Goal: Information Seeking & Learning: Find specific fact

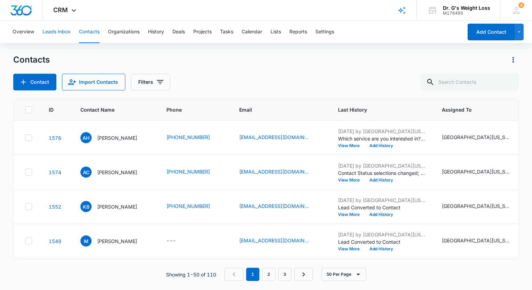
click at [56, 31] on button "Leads Inbox" at bounding box center [56, 32] width 28 height 22
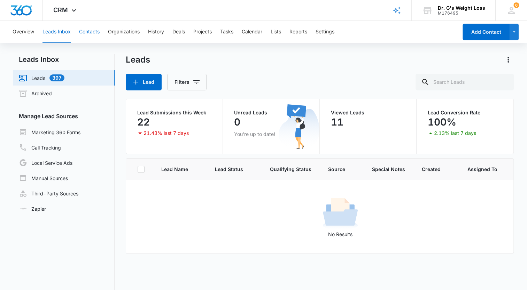
click at [95, 36] on button "Contacts" at bounding box center [89, 32] width 21 height 22
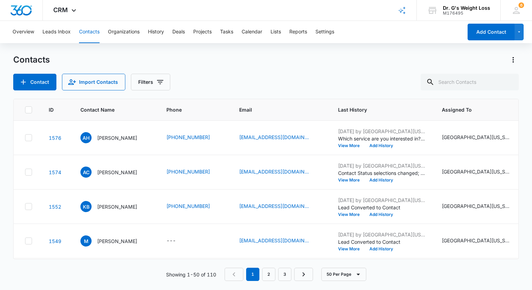
click at [375, 266] on div "ID Contact Name Phone Email Last History Assigned To Contact Type Contact Statu…" at bounding box center [266, 190] width 506 height 182
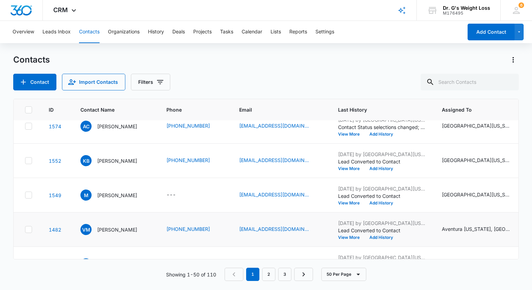
scroll to position [35, 0]
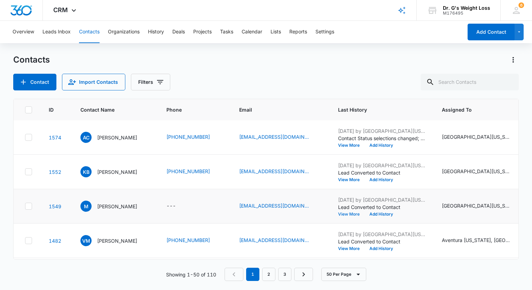
click at [361, 213] on button "View More" at bounding box center [351, 214] width 26 height 4
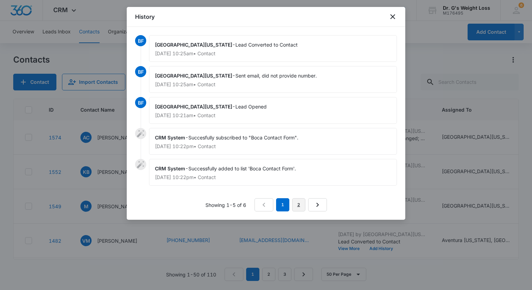
click at [299, 198] on link "2" at bounding box center [298, 204] width 13 height 13
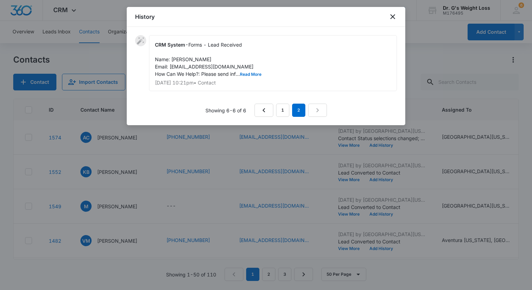
click at [254, 71] on div "CRM System - Forms - Lead Received Name: [PERSON_NAME] Email: [EMAIL_ADDRESS][D…" at bounding box center [273, 63] width 248 height 56
click at [255, 73] on button "Read More" at bounding box center [251, 74] width 22 height 4
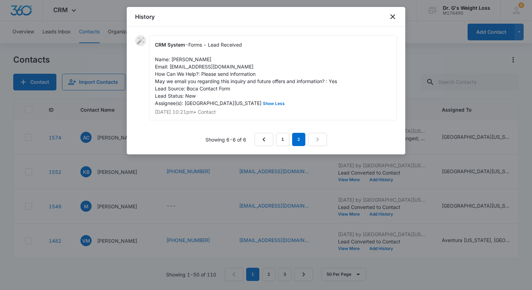
click at [255, 99] on div "CRM System - Forms - Lead Received Name: [PERSON_NAME] Email: [EMAIL_ADDRESS][D…" at bounding box center [273, 77] width 248 height 85
click at [102, 54] on div at bounding box center [266, 145] width 532 height 290
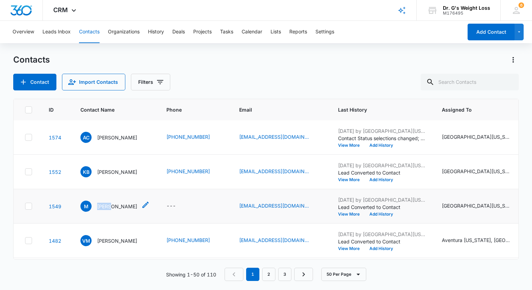
drag, startPoint x: 111, startPoint y: 208, endPoint x: 98, endPoint y: 207, distance: 13.6
click at [98, 207] on div "M [PERSON_NAME]" at bounding box center [114, 206] width 69 height 11
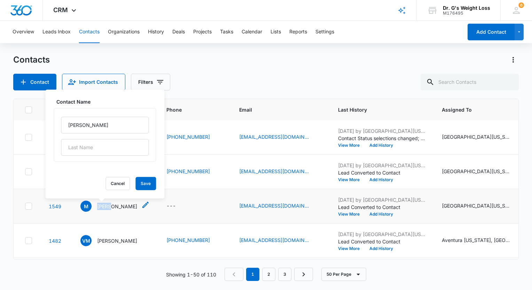
copy p "[PERSON_NAME]"
click at [209, 74] on div "Contact Import Contacts Filters" at bounding box center [266, 82] width 506 height 17
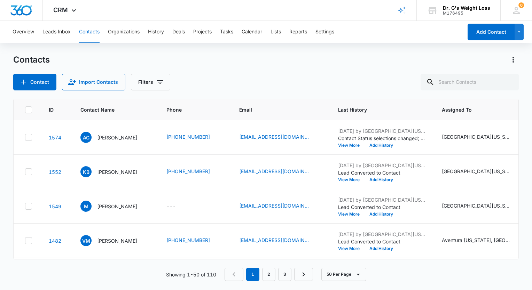
click at [6, 153] on main "Contacts Contact Import Contacts Filters ID Contact Name Phone Email Last Histo…" at bounding box center [266, 171] width 532 height 235
click at [362, 216] on button "View More" at bounding box center [351, 214] width 26 height 4
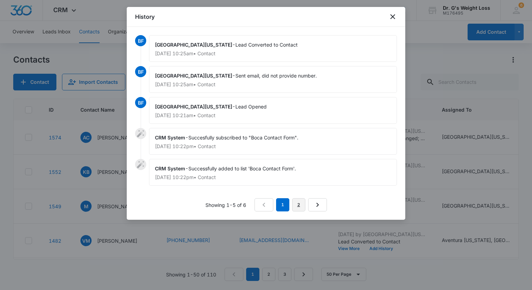
click at [297, 204] on link "2" at bounding box center [298, 204] width 13 height 13
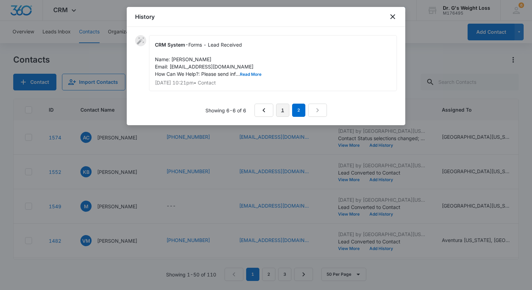
click at [280, 112] on link "1" at bounding box center [282, 110] width 13 height 13
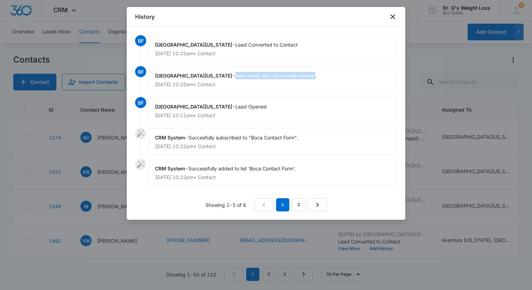
drag, startPoint x: 270, startPoint y: 74, endPoint x: 190, endPoint y: 73, distance: 79.7
click at [235, 73] on span "Sent email, did not provide number." at bounding box center [275, 76] width 81 height 6
copy span "Sent email, did not provide number"
click at [4, 87] on div at bounding box center [266, 145] width 532 height 290
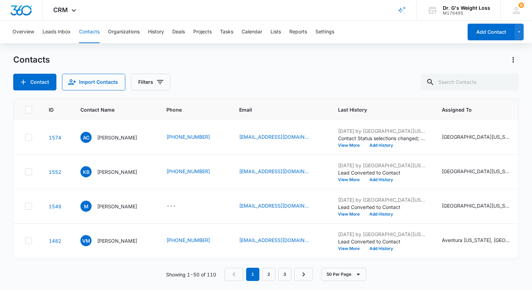
click at [0, 140] on html "CRM Apps Reputation Forms CRM Email Social Content Ads Intelligence Files Brand…" at bounding box center [266, 145] width 532 height 290
click at [363, 215] on button "View More" at bounding box center [351, 215] width 26 height 4
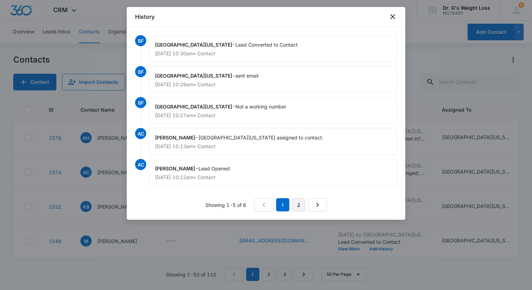
click at [296, 206] on link "2" at bounding box center [298, 204] width 13 height 13
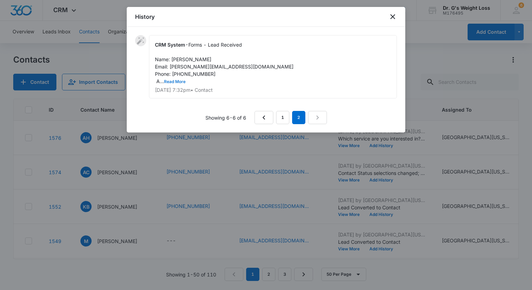
click at [173, 80] on button "Read More" at bounding box center [175, 82] width 22 height 4
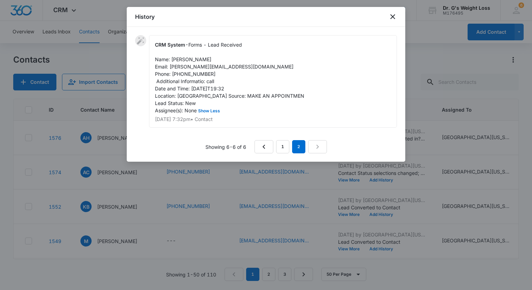
click at [93, 96] on div at bounding box center [266, 145] width 532 height 290
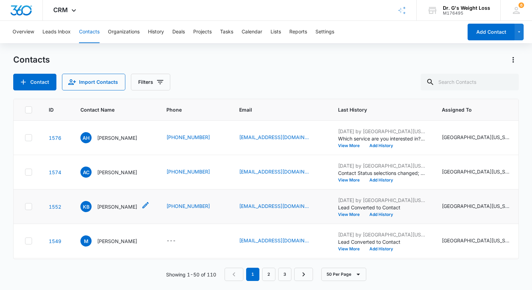
drag, startPoint x: 133, startPoint y: 207, endPoint x: 98, endPoint y: 208, distance: 35.6
click at [98, 208] on div "KB [PERSON_NAME]" at bounding box center [114, 206] width 69 height 11
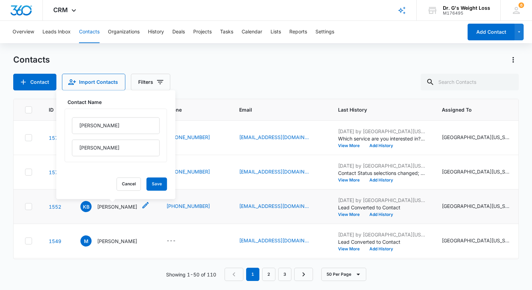
copy p "[PERSON_NAME]"
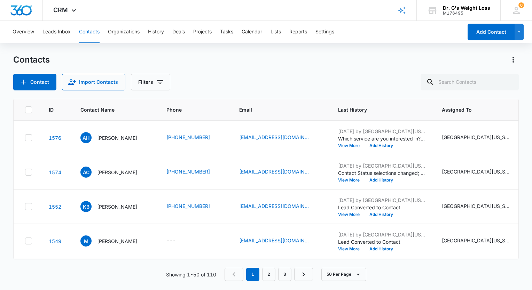
click at [3, 172] on main "Contacts Contact Import Contacts Filters ID Contact Name Phone Email Last Histo…" at bounding box center [266, 171] width 532 height 235
click at [2, 181] on main "Contacts Contact Import Contacts Filters ID Contact Name Phone Email Last Histo…" at bounding box center [266, 171] width 532 height 235
click at [354, 214] on button "View More" at bounding box center [351, 215] width 26 height 4
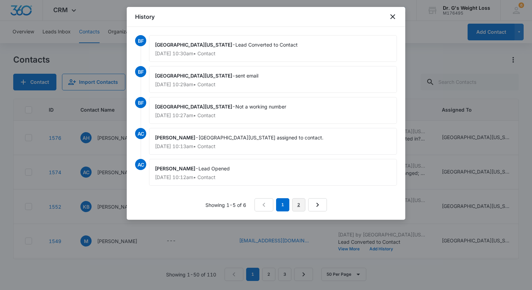
click at [299, 203] on link "2" at bounding box center [298, 204] width 13 height 13
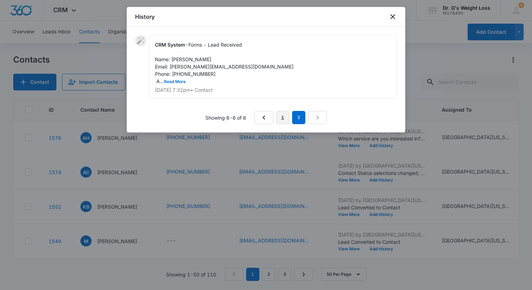
click at [285, 121] on link "1" at bounding box center [282, 117] width 13 height 13
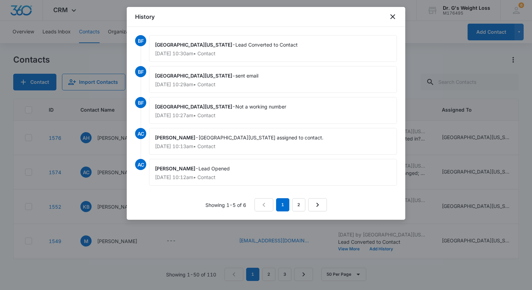
click at [6, 161] on div at bounding box center [266, 145] width 532 height 290
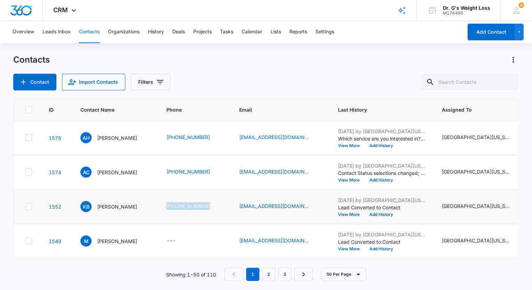
drag, startPoint x: 221, startPoint y: 205, endPoint x: 179, endPoint y: 208, distance: 41.9
click at [179, 208] on td "[PHONE_NUMBER]" at bounding box center [194, 207] width 73 height 34
click at [6, 175] on main "Contacts Contact Import Contacts Filters ID Contact Name Phone Email Last Histo…" at bounding box center [266, 171] width 532 height 235
click at [359, 182] on button "View More" at bounding box center [351, 180] width 26 height 4
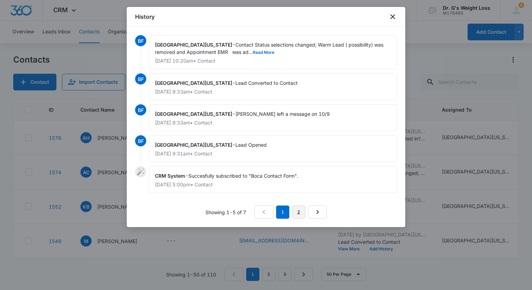
click at [302, 210] on link "2" at bounding box center [298, 212] width 13 height 13
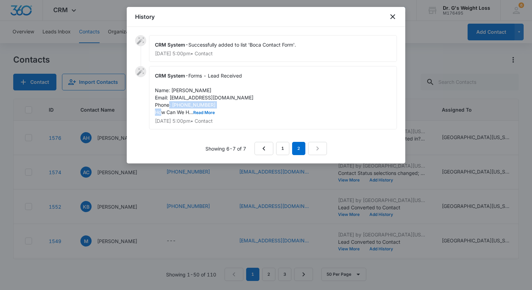
click at [195, 108] on div "CRM System - Forms - Lead Received Name: [PERSON_NAME] Email: [EMAIL_ADDRESS][D…" at bounding box center [273, 97] width 248 height 63
click at [196, 111] on button "Read More" at bounding box center [204, 113] width 22 height 4
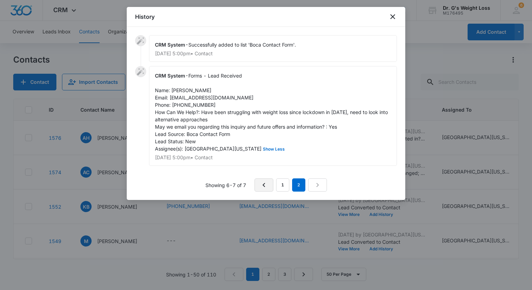
click at [271, 188] on link "Previous Page" at bounding box center [264, 185] width 19 height 13
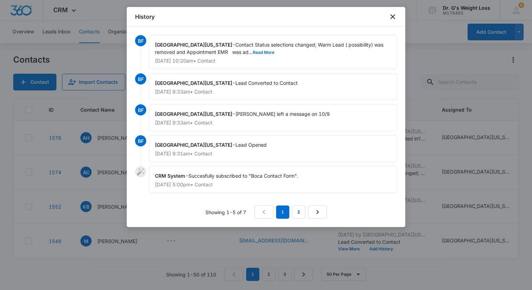
click at [5, 157] on div at bounding box center [266, 145] width 532 height 290
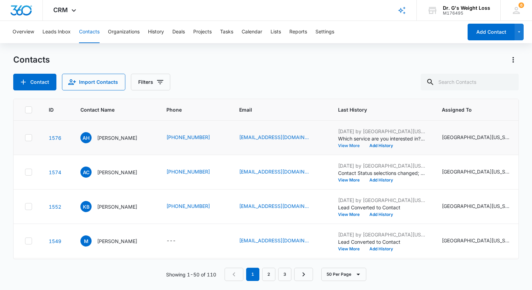
click at [365, 147] on button "View More" at bounding box center [351, 146] width 26 height 4
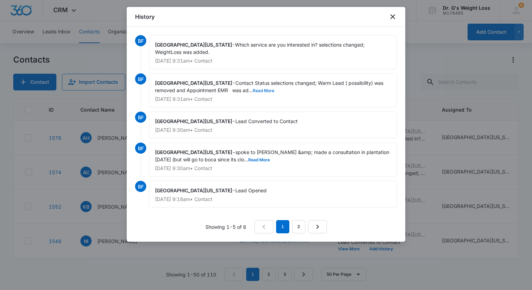
click at [253, 89] on button "Read More" at bounding box center [264, 91] width 22 height 4
click at [1, 160] on div at bounding box center [266, 145] width 532 height 290
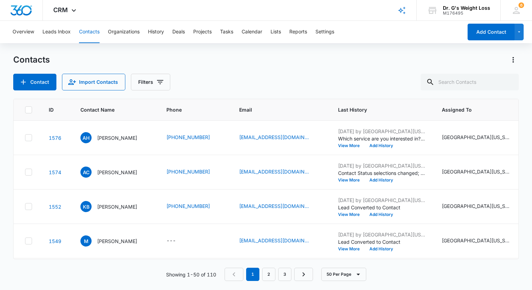
click at [0, 158] on html "CRM Apps Reputation Forms CRM Email Social Content Ads Intelligence Files Brand…" at bounding box center [266, 145] width 532 height 290
drag, startPoint x: 128, startPoint y: 173, endPoint x: 98, endPoint y: 176, distance: 30.5
click at [98, 176] on div "AC [PERSON_NAME]" at bounding box center [114, 172] width 69 height 11
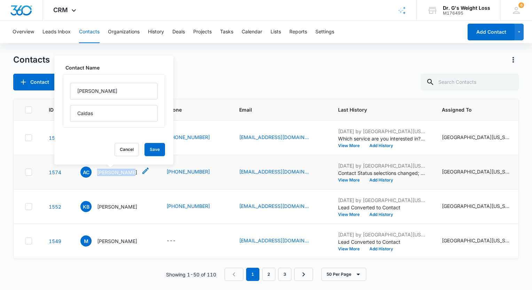
copy p "[PERSON_NAME]"
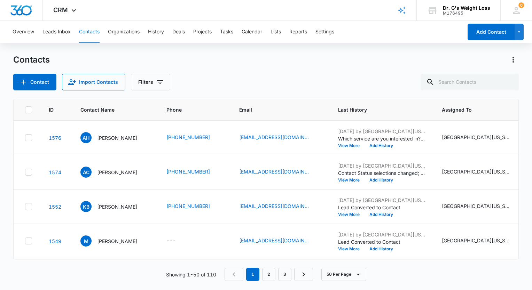
click at [9, 172] on main "Contacts Contact Import Contacts Filters ID Contact Name Phone Email Last Histo…" at bounding box center [266, 171] width 532 height 235
drag, startPoint x: 133, startPoint y: 136, endPoint x: 112, endPoint y: 143, distance: 21.9
click at [112, 143] on div "[PERSON_NAME]" at bounding box center [114, 137] width 69 height 11
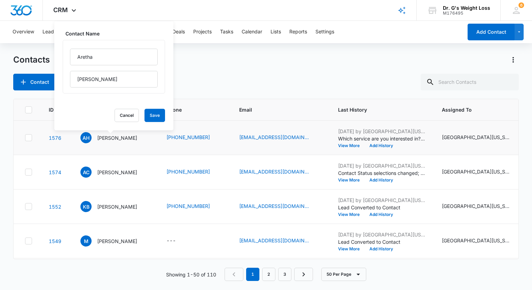
drag, startPoint x: 130, startPoint y: 138, endPoint x: 23, endPoint y: 139, distance: 107.6
click at [102, 139] on div "[PERSON_NAME]" at bounding box center [114, 137] width 69 height 11
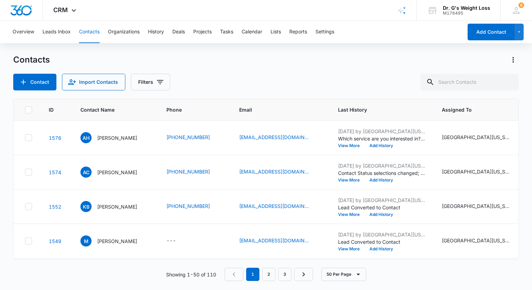
click at [3, 138] on main "Contacts Contact Import Contacts Filters ID Contact Name Phone Email Last Histo…" at bounding box center [266, 171] width 532 height 235
drag, startPoint x: 126, startPoint y: 139, endPoint x: 106, endPoint y: 142, distance: 20.2
click at [106, 142] on div "[PERSON_NAME]" at bounding box center [114, 137] width 69 height 11
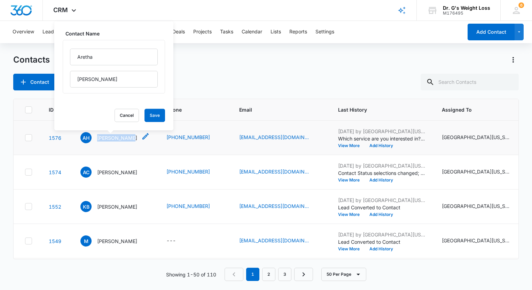
drag, startPoint x: 97, startPoint y: 138, endPoint x: 127, endPoint y: 140, distance: 29.7
click at [127, 140] on p "[PERSON_NAME]" at bounding box center [117, 137] width 40 height 7
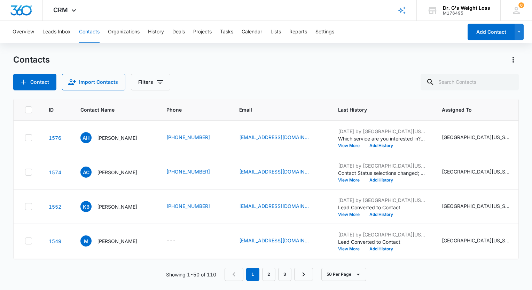
click at [10, 146] on main "Contacts Contact Import Contacts Filters ID Contact Name Phone Email Last Histo…" at bounding box center [266, 171] width 532 height 235
click at [97, 142] on div "[PERSON_NAME]" at bounding box center [114, 137] width 69 height 11
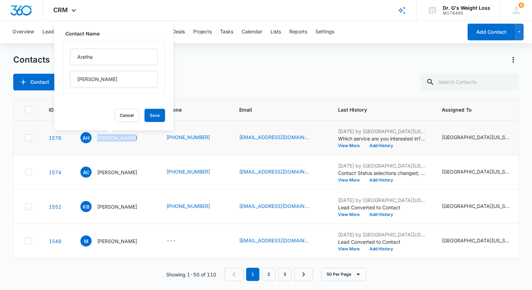
copy p "[PERSON_NAME]"
click at [365, 146] on button "View More" at bounding box center [351, 146] width 26 height 4
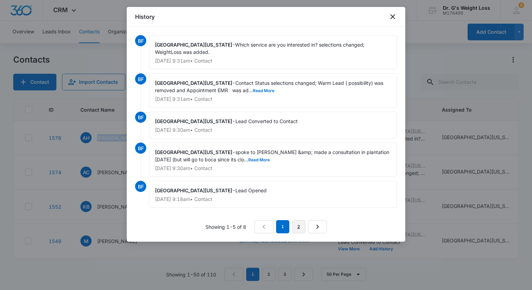
click at [304, 221] on link "2" at bounding box center [298, 226] width 13 height 13
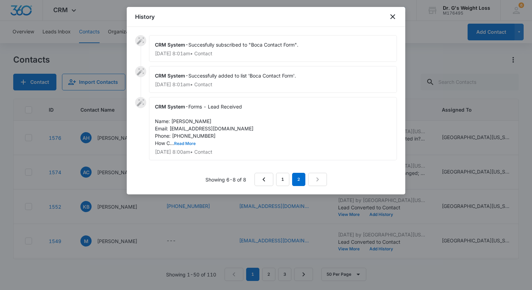
click at [188, 146] on div "CRM System - Forms - Lead Received Name: [PERSON_NAME] Email: [EMAIL_ADDRESS][D…" at bounding box center [273, 128] width 248 height 63
click at [187, 144] on button "Read More" at bounding box center [185, 144] width 22 height 4
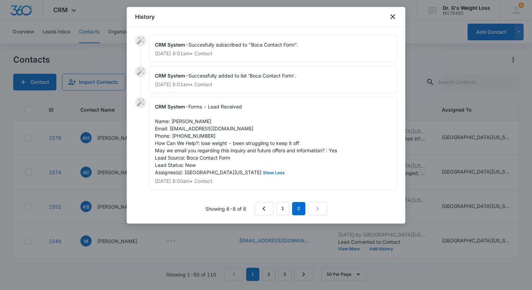
click at [6, 167] on div at bounding box center [266, 145] width 532 height 290
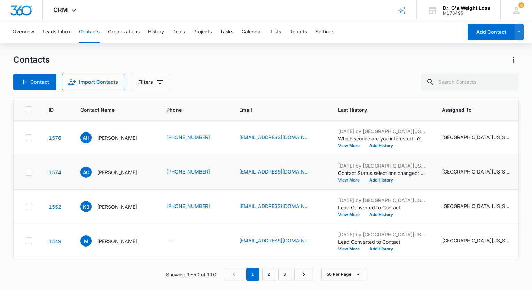
click at [354, 180] on button "View More" at bounding box center [351, 180] width 26 height 4
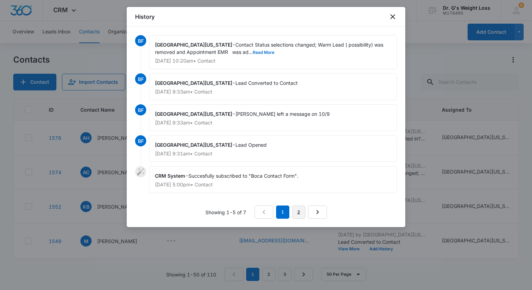
click at [294, 211] on link "2" at bounding box center [298, 212] width 13 height 13
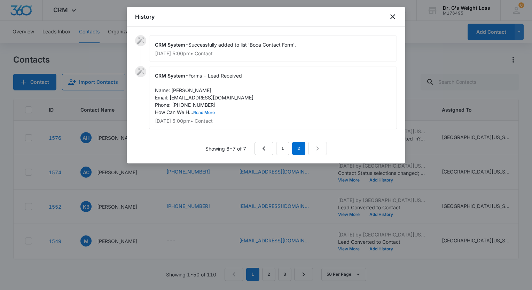
click at [209, 112] on button "Read More" at bounding box center [204, 113] width 22 height 4
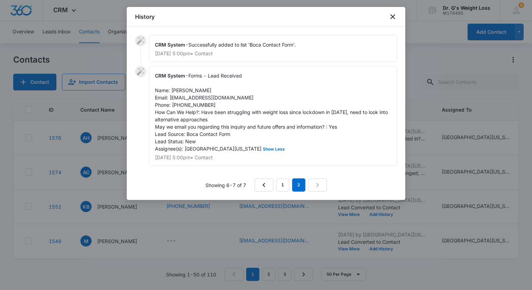
click at [4, 150] on div at bounding box center [266, 145] width 532 height 290
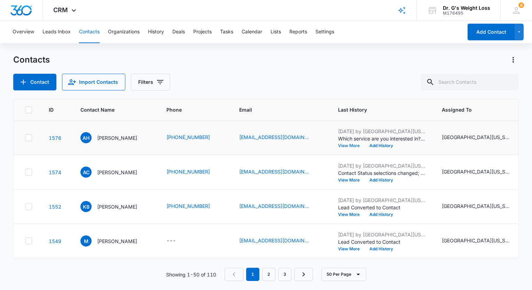
click at [358, 149] on td "[DATE] by [GEOGRAPHIC_DATA][US_STATE] Which service are you interested in? sele…" at bounding box center [382, 138] width 104 height 34
click at [358, 146] on button "View More" at bounding box center [351, 146] width 26 height 4
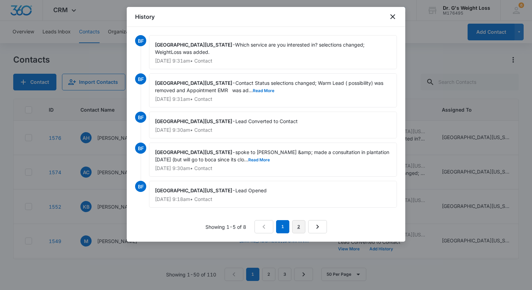
click at [301, 221] on link "2" at bounding box center [298, 226] width 13 height 13
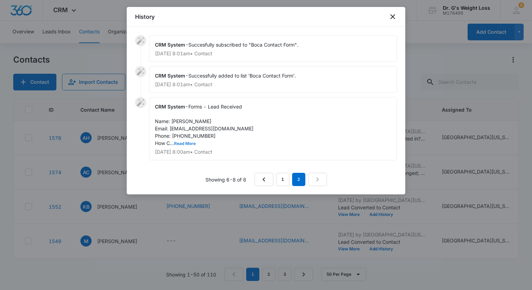
click at [191, 143] on button "Read More" at bounding box center [185, 144] width 22 height 4
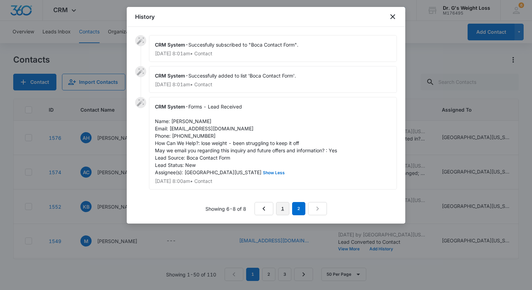
click at [281, 210] on link "1" at bounding box center [282, 208] width 13 height 13
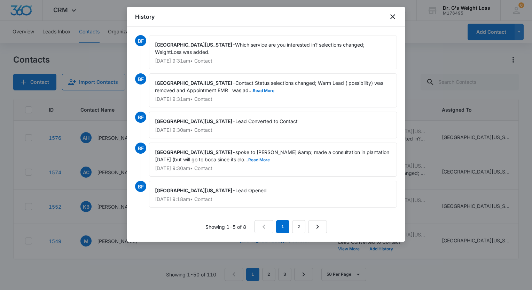
click at [248, 158] on button "Read More" at bounding box center [259, 160] width 22 height 4
click at [6, 131] on div at bounding box center [266, 145] width 532 height 290
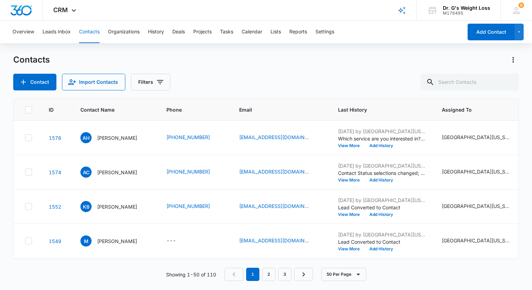
click at [0, 179] on html "CRM Apps Reputation Forms CRM Email Social Content Ads Intelligence Files Brand…" at bounding box center [266, 145] width 532 height 290
